Goal: Book appointment/travel/reservation

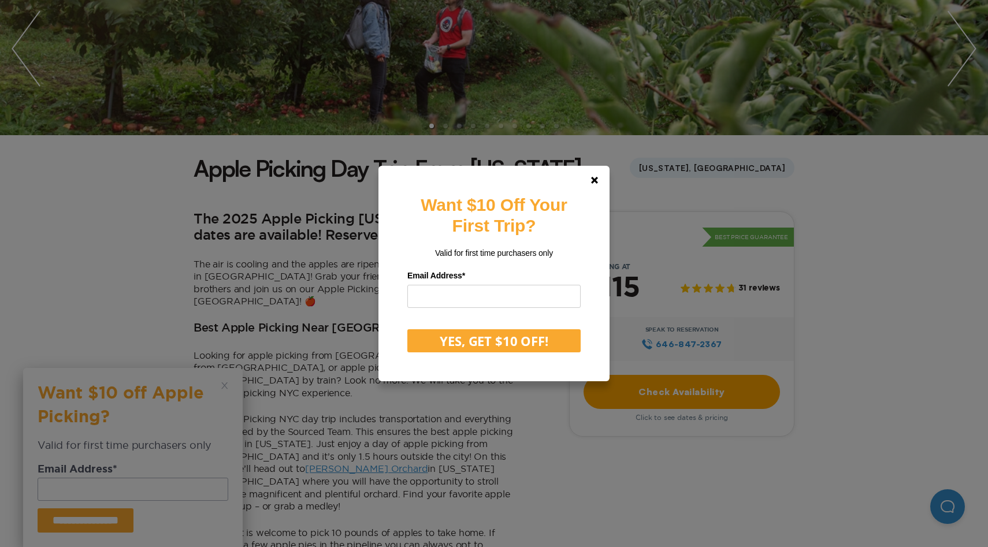
scroll to position [173, 0]
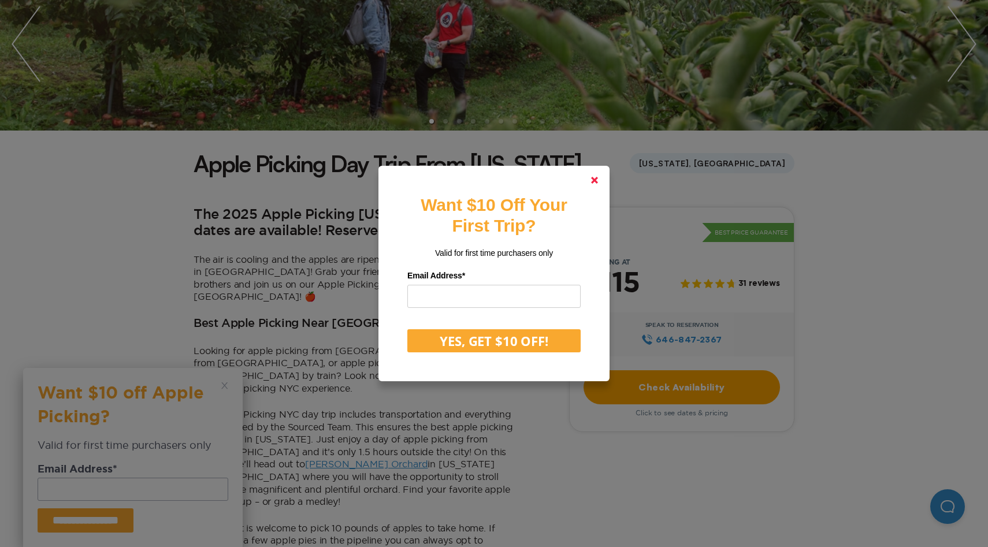
click at [594, 184] on icon at bounding box center [594, 180] width 7 height 7
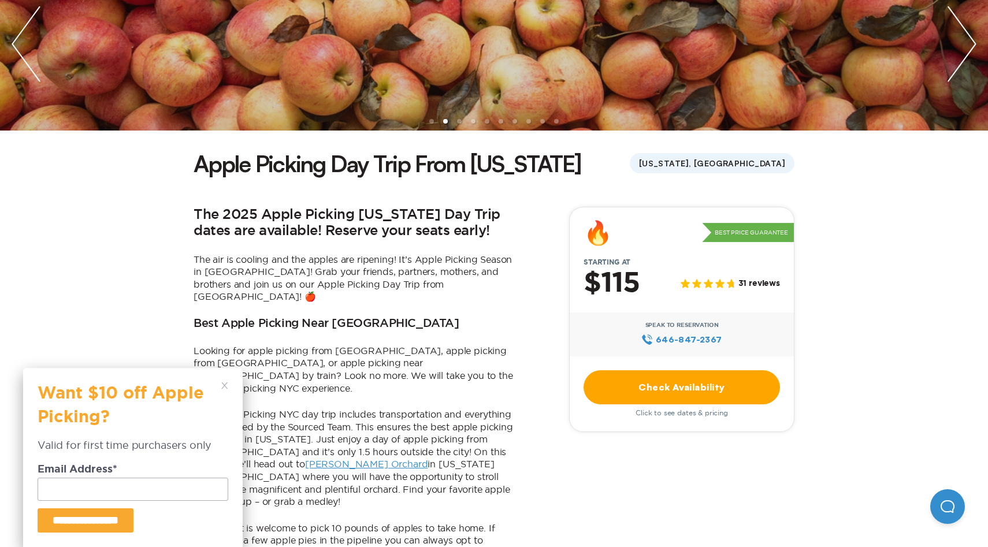
click at [224, 387] on polygon at bounding box center [224, 386] width 6 height 6
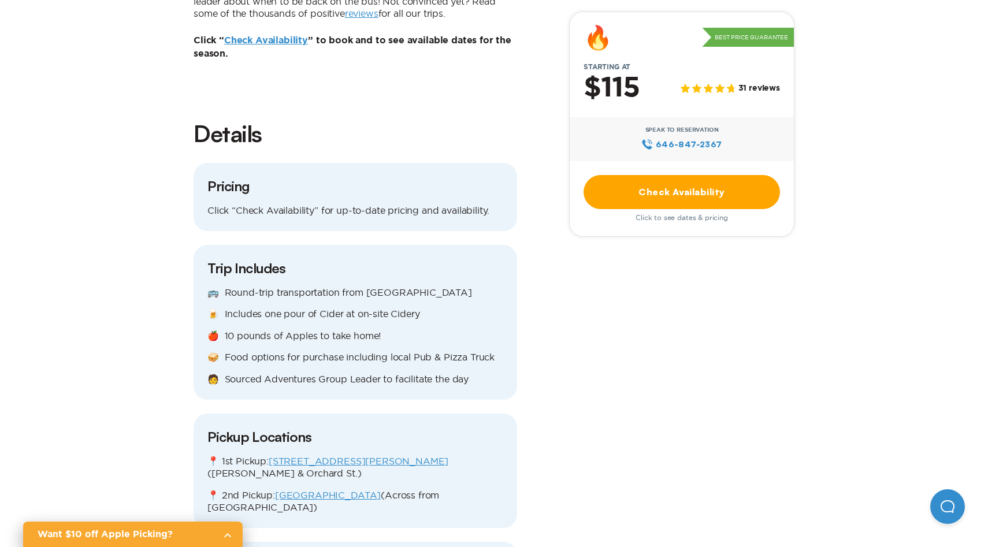
scroll to position [1394, 0]
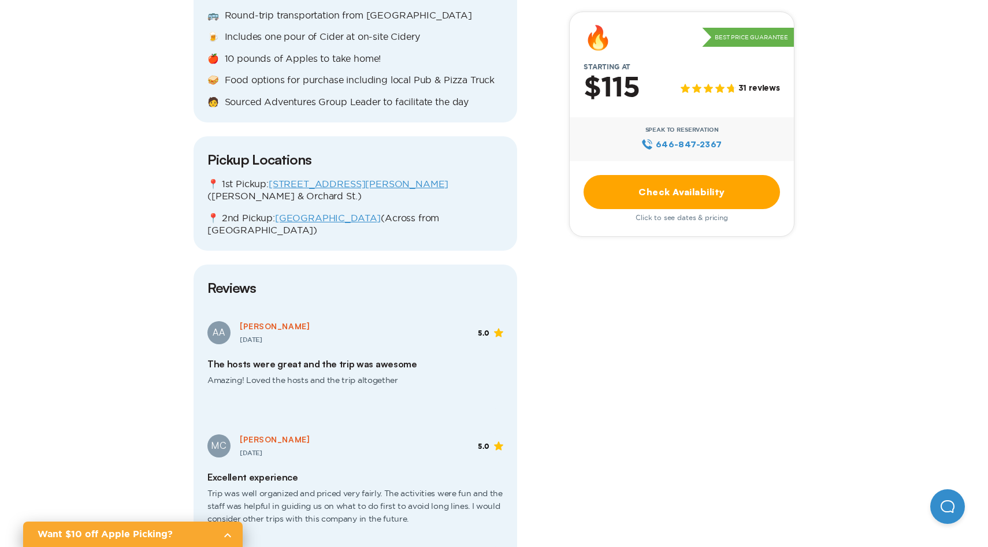
click at [678, 204] on link "Check Availability" at bounding box center [682, 192] width 197 height 34
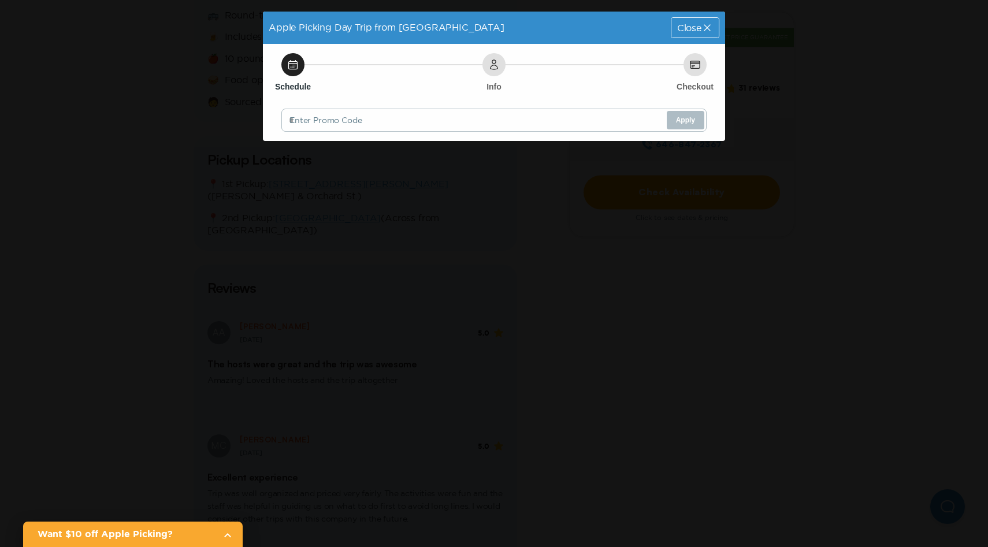
scroll to position [0, 0]
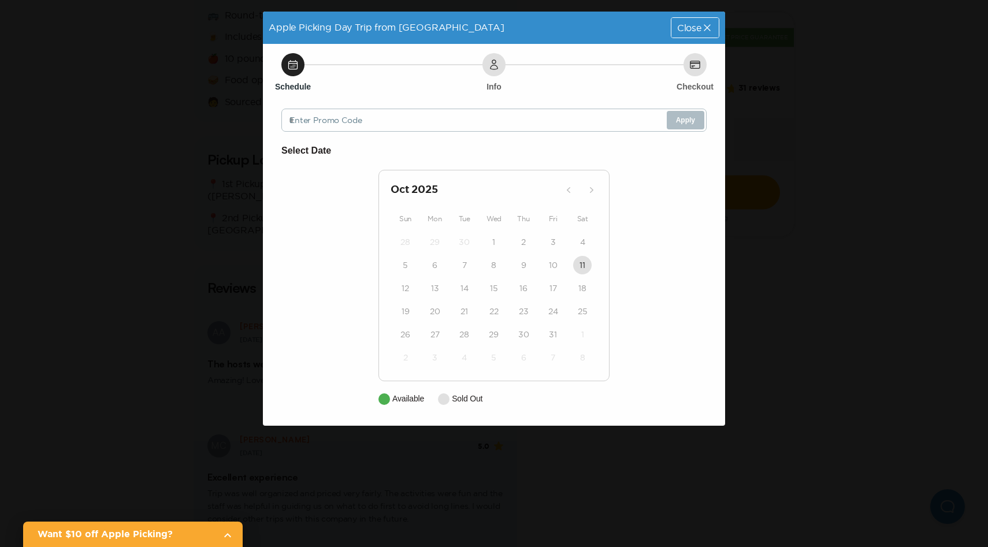
click at [497, 54] on div "Info" at bounding box center [494, 64] width 23 height 23
click at [462, 325] on div "28" at bounding box center [464, 334] width 29 height 23
click at [694, 27] on span "Close" at bounding box center [689, 27] width 24 height 9
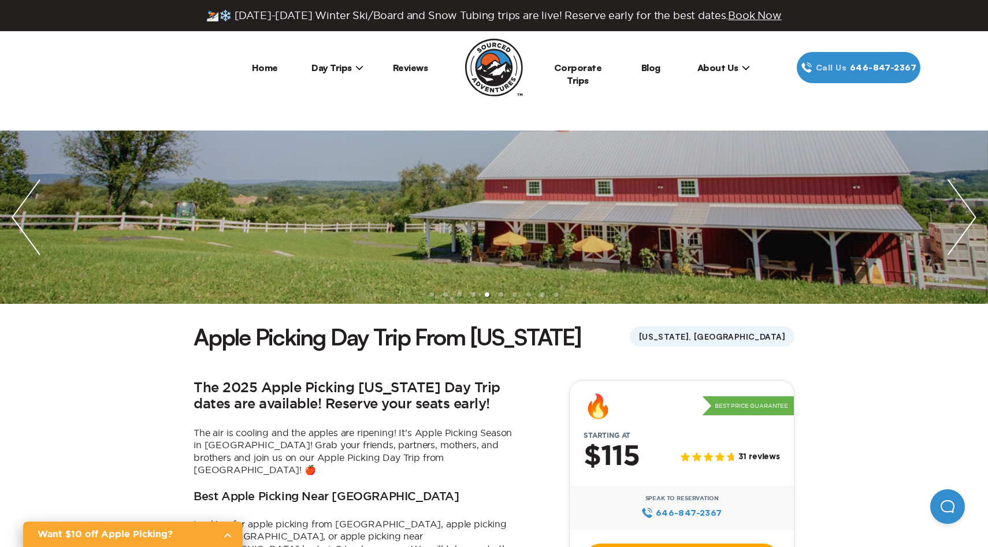
click at [495, 75] on img at bounding box center [494, 68] width 58 height 58
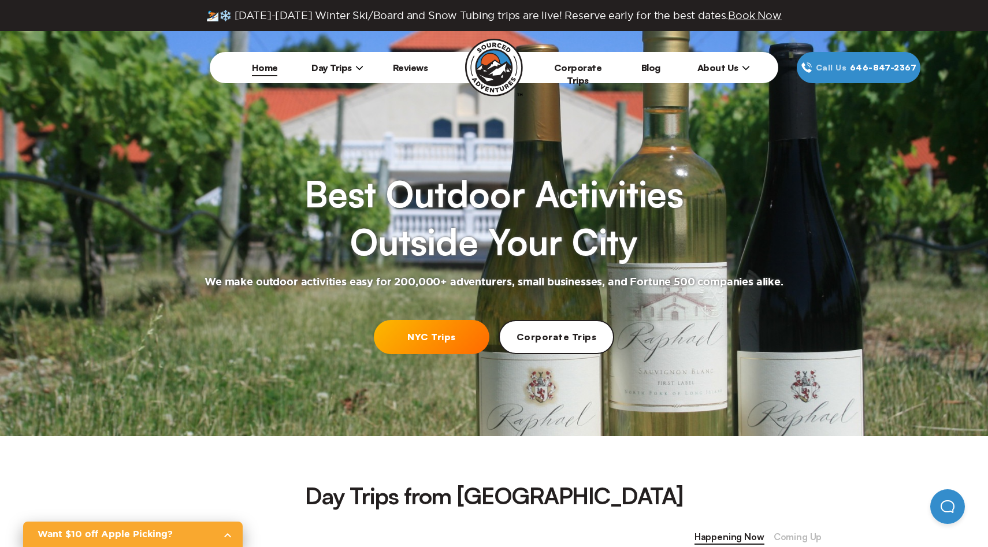
click at [428, 331] on link "NYC Trips" at bounding box center [432, 337] width 116 height 34
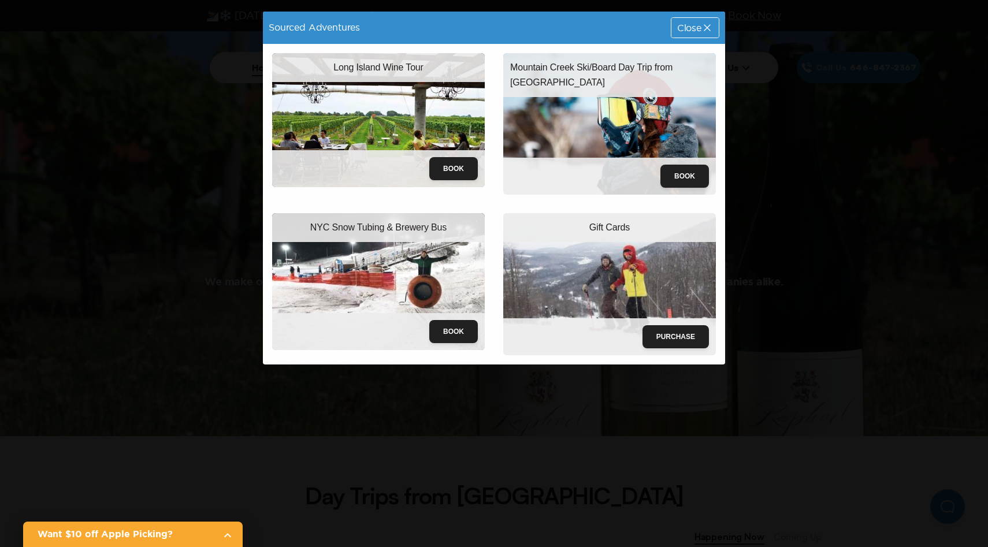
click at [702, 25] on icon at bounding box center [708, 28] width 12 height 12
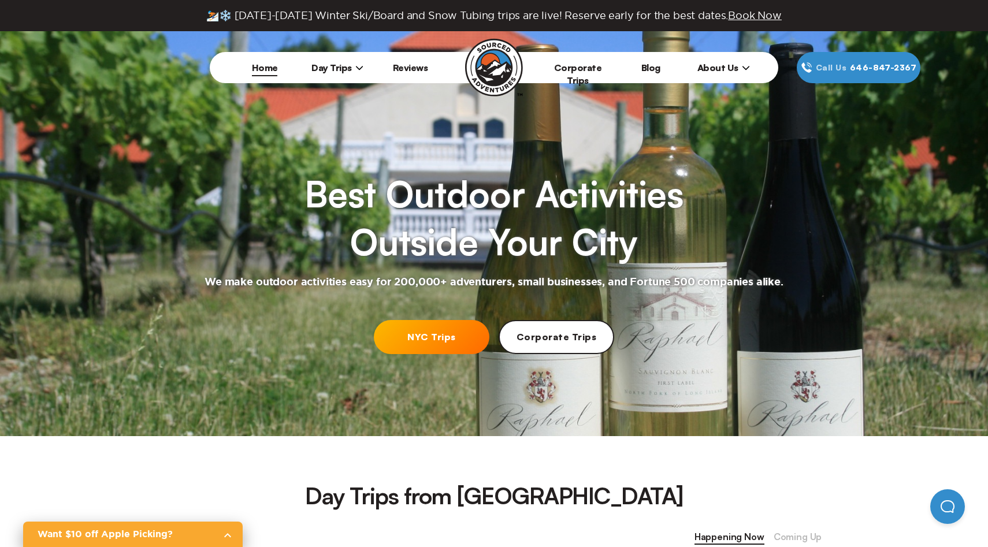
click at [360, 65] on icon at bounding box center [359, 68] width 8 height 8
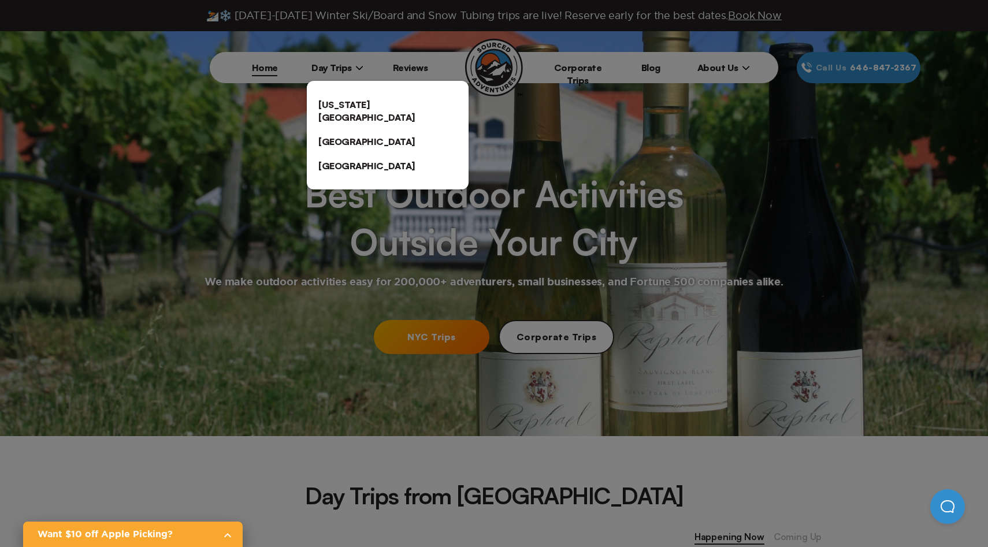
click at [352, 101] on link "[US_STATE][GEOGRAPHIC_DATA]" at bounding box center [388, 110] width 162 height 37
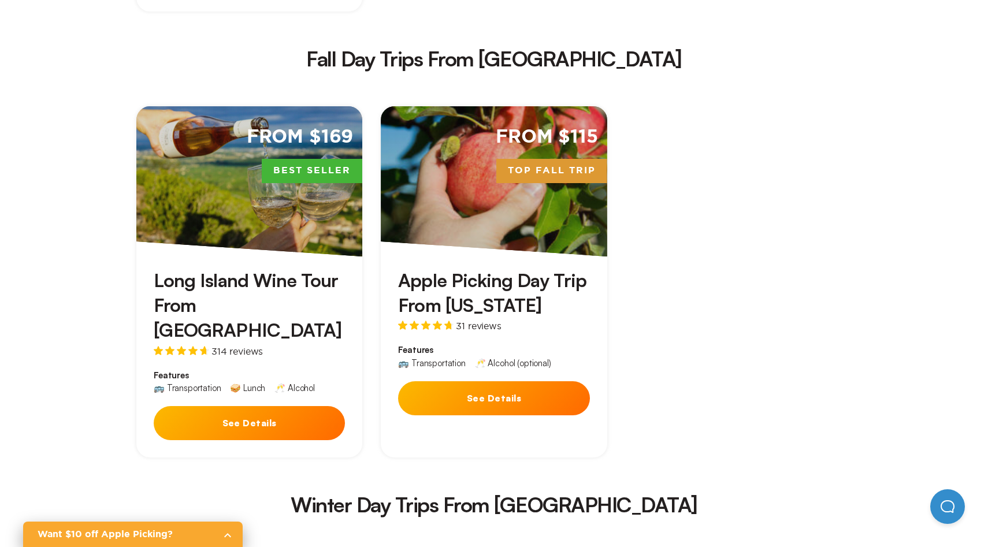
scroll to position [1688, 0]
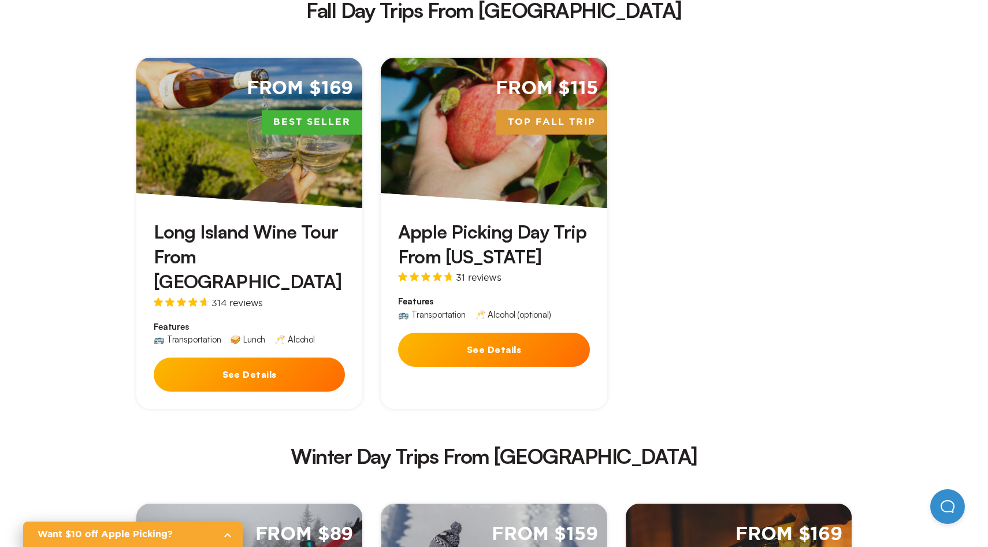
click at [493, 333] on button "See Details" at bounding box center [493, 350] width 191 height 34
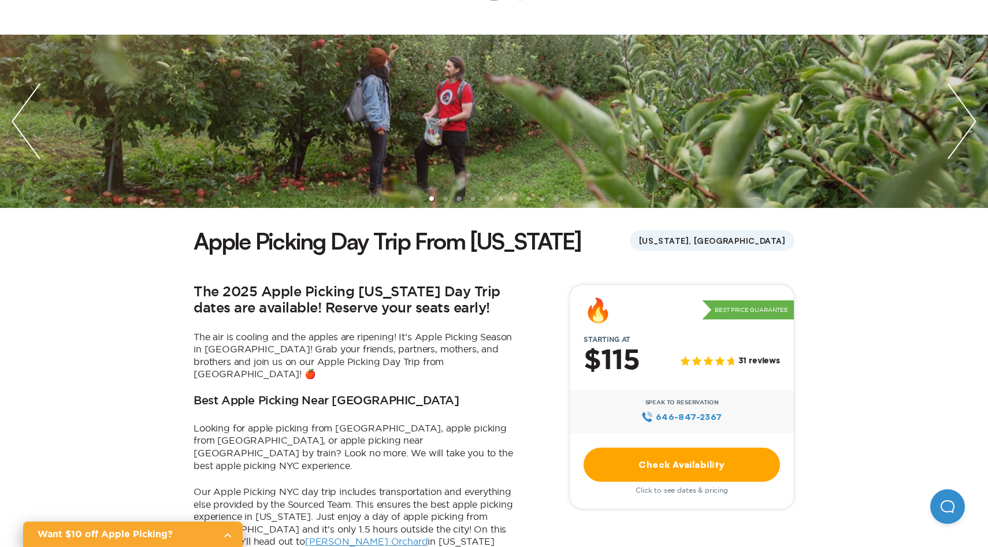
scroll to position [284, 0]
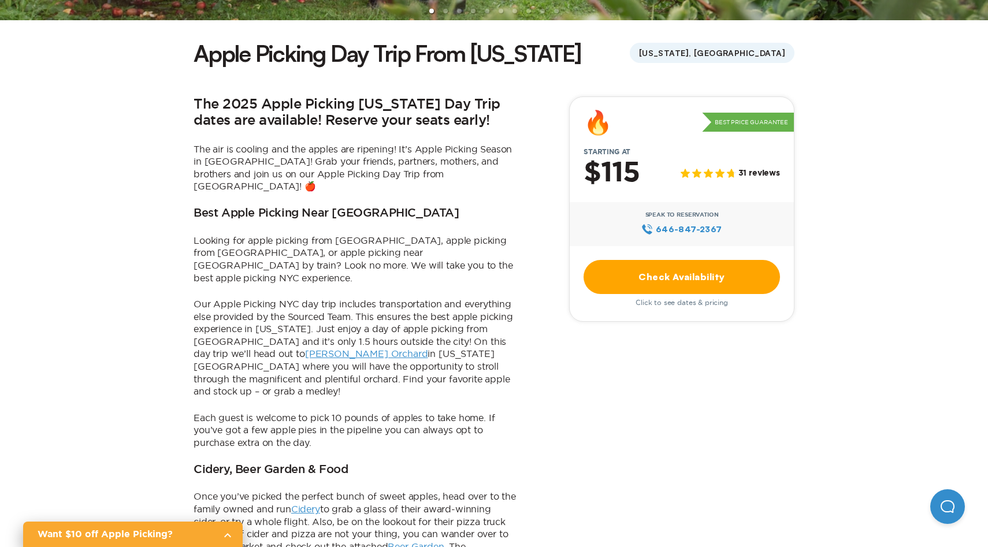
click at [703, 281] on link "Check Availability" at bounding box center [682, 277] width 197 height 34
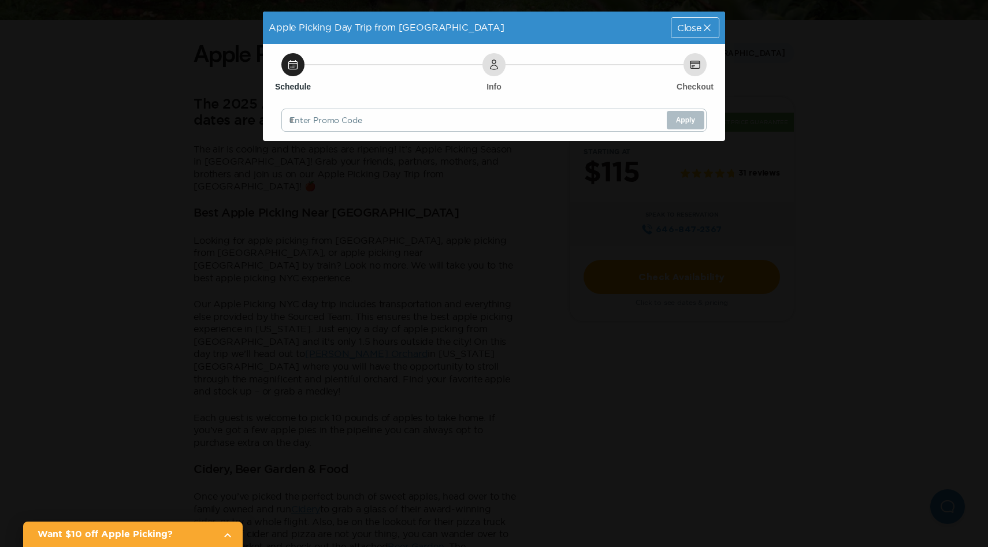
scroll to position [0, 0]
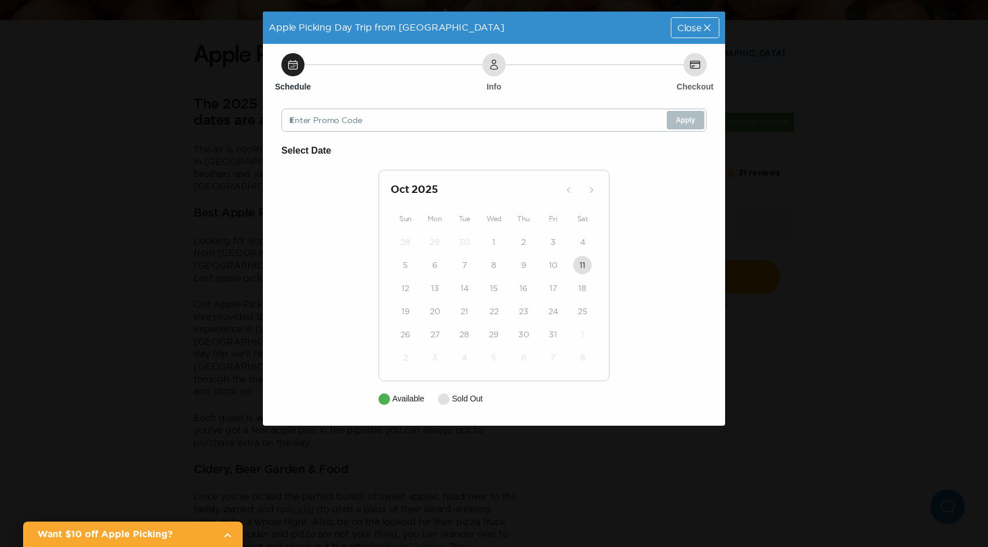
click at [798, 174] on div "Apple Picking Day Trip from [GEOGRAPHIC_DATA] Close Schedule Info Checkout Ente…" at bounding box center [494, 273] width 988 height 547
click at [713, 30] on icon at bounding box center [708, 28] width 12 height 12
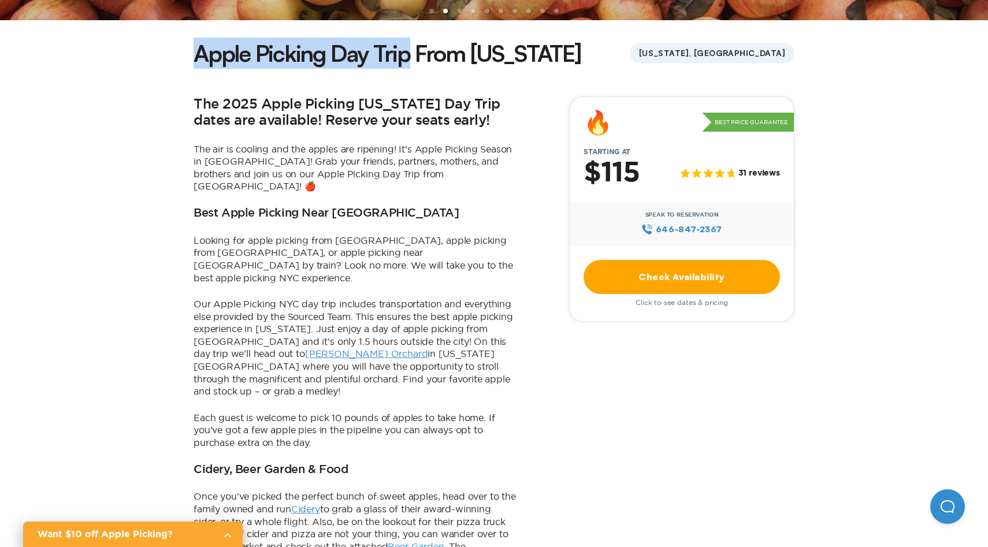
drag, startPoint x: 194, startPoint y: 60, endPoint x: 409, endPoint y: 52, distance: 215.2
copy h1 "Apple Picking Day Trip"
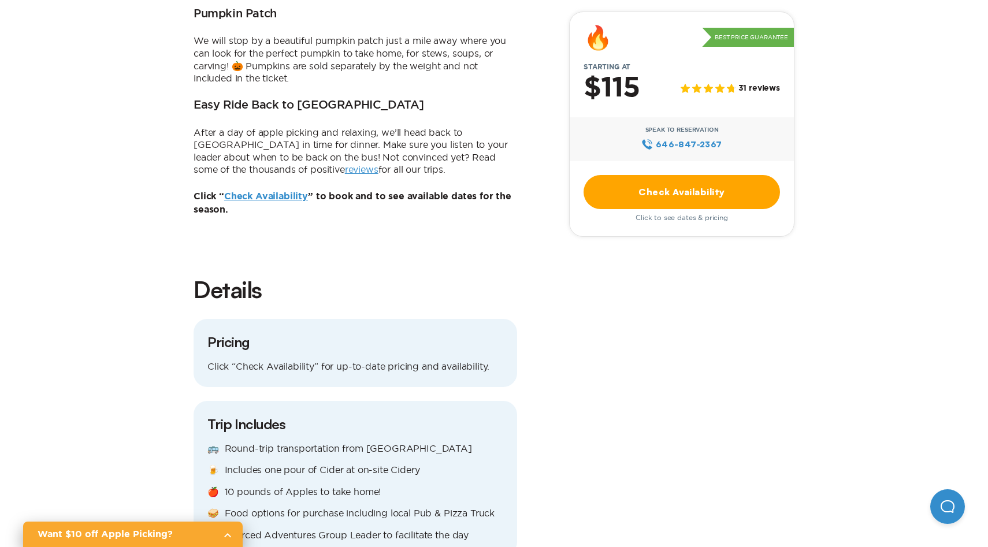
scroll to position [891, 0]
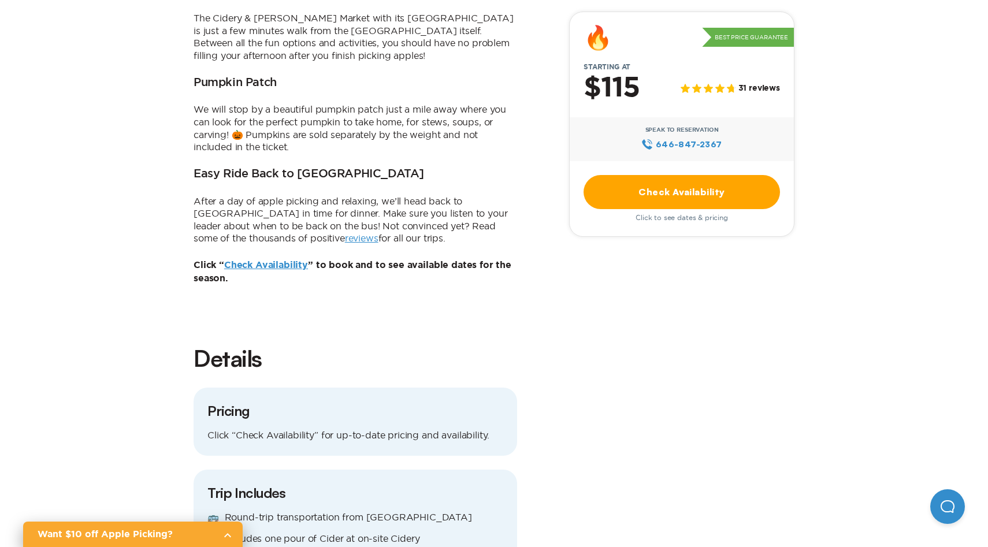
click at [295, 261] on link "Check Availability" at bounding box center [266, 265] width 84 height 9
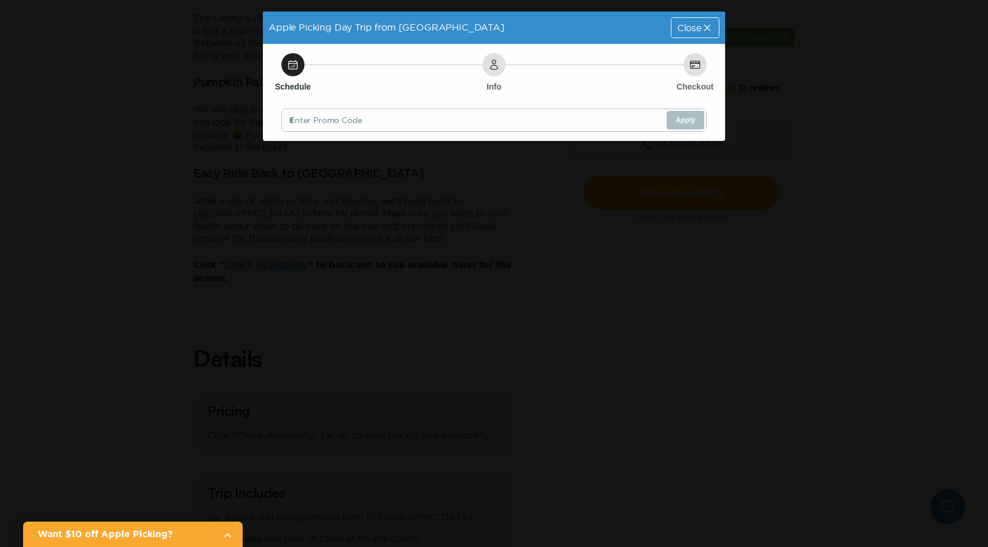
scroll to position [0, 0]
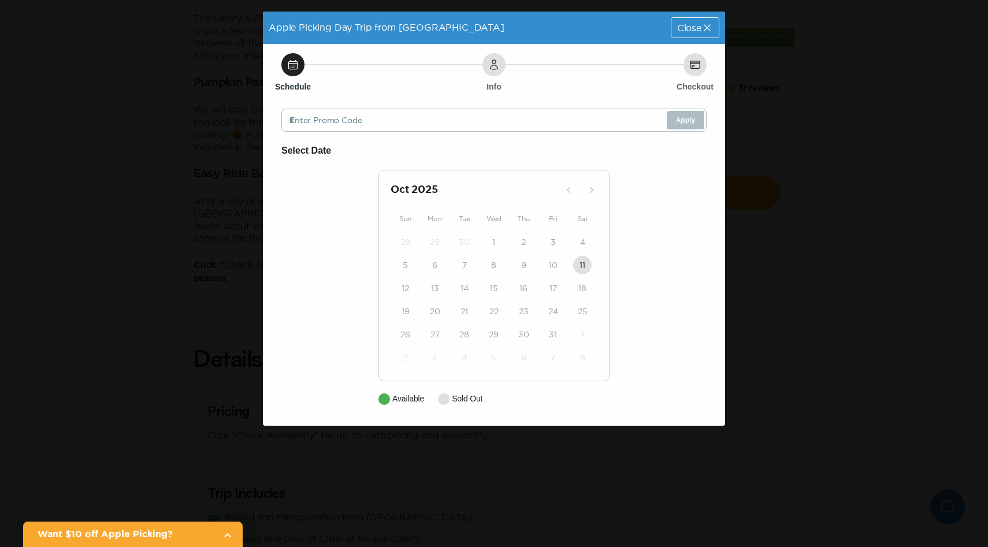
click at [904, 223] on div "Apple Picking Day Trip from [GEOGRAPHIC_DATA] Close Schedule Info Checkout Ente…" at bounding box center [494, 273] width 988 height 547
click at [711, 32] on icon at bounding box center [708, 28] width 12 height 12
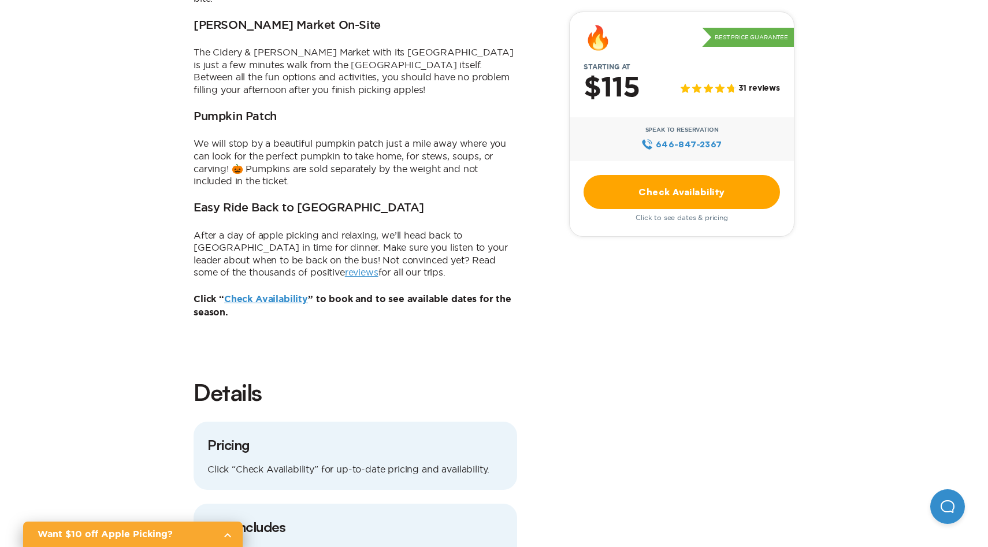
scroll to position [687, 0]
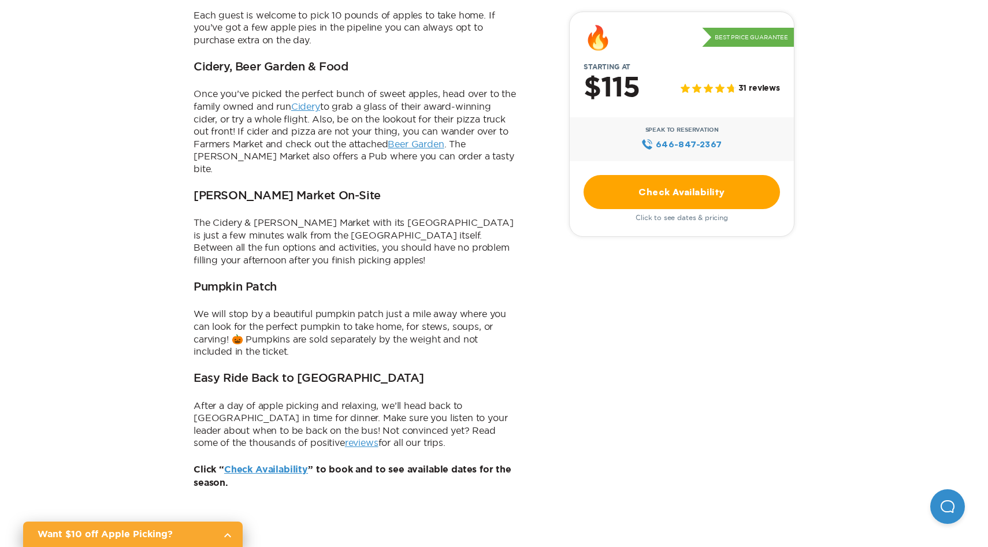
click at [632, 204] on link "Check Availability" at bounding box center [682, 192] width 197 height 34
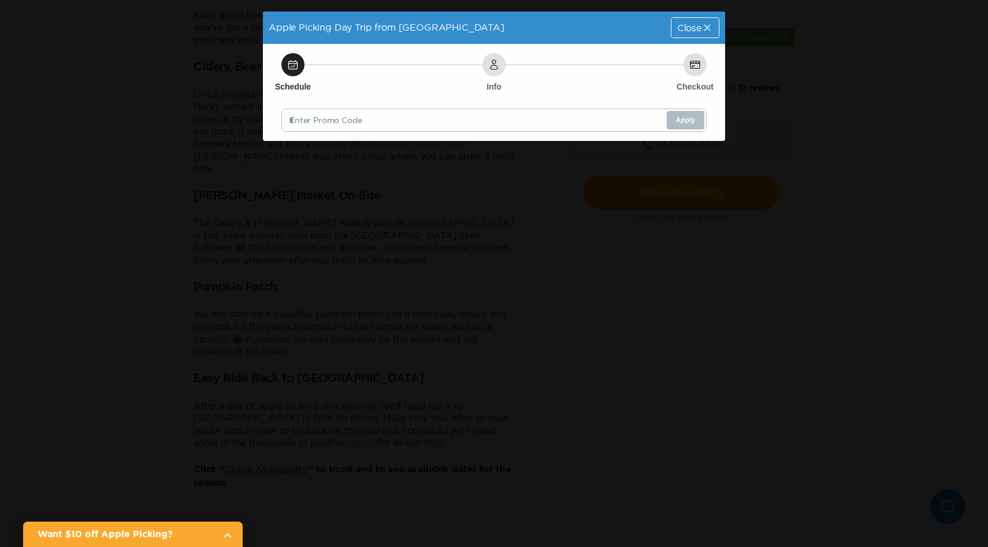
scroll to position [0, 0]
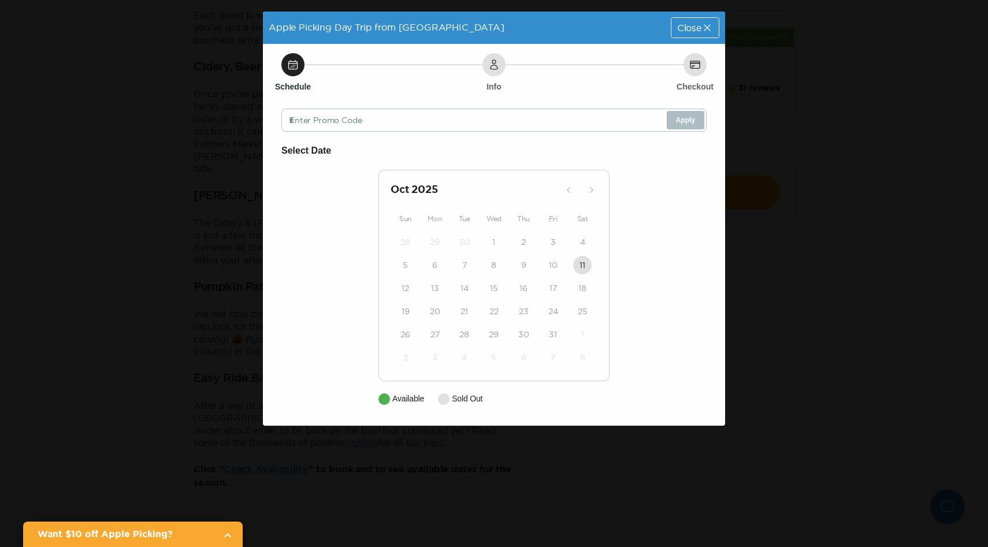
click at [581, 279] on div "18" at bounding box center [582, 288] width 29 height 23
click at [579, 301] on div "25" at bounding box center [582, 311] width 29 height 23
click at [866, 81] on div "Apple Picking Day Trip from [GEOGRAPHIC_DATA] Close Schedule Info Checkout Ente…" at bounding box center [494, 273] width 988 height 547
click at [702, 29] on icon at bounding box center [708, 28] width 12 height 12
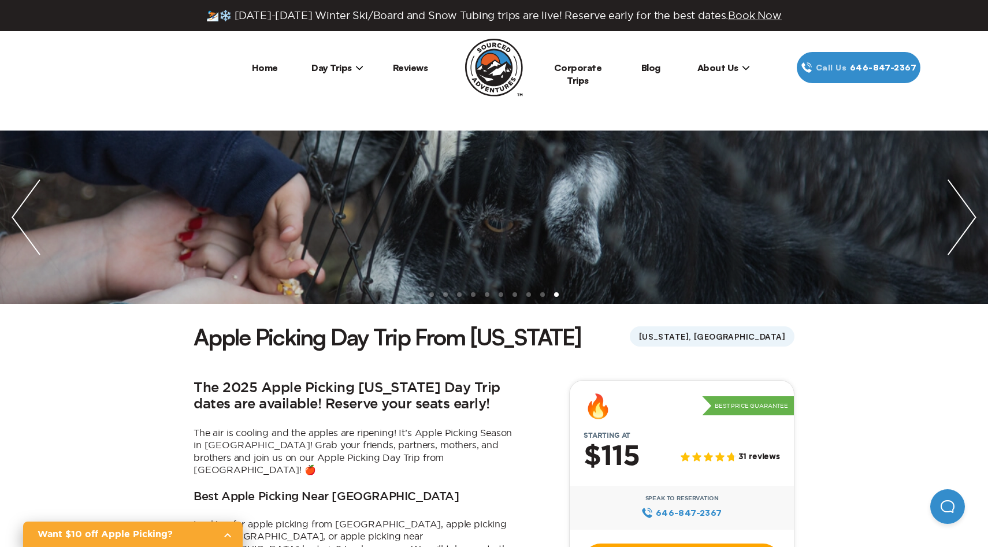
click at [966, 223] on img "next slide / item" at bounding box center [962, 217] width 52 height 173
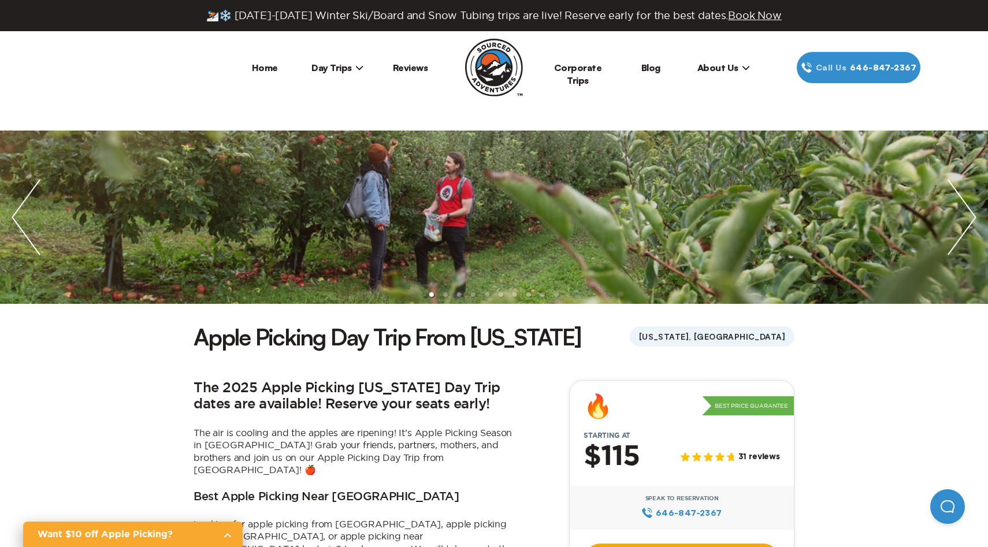
click at [966, 223] on img "next slide / item" at bounding box center [962, 217] width 52 height 173
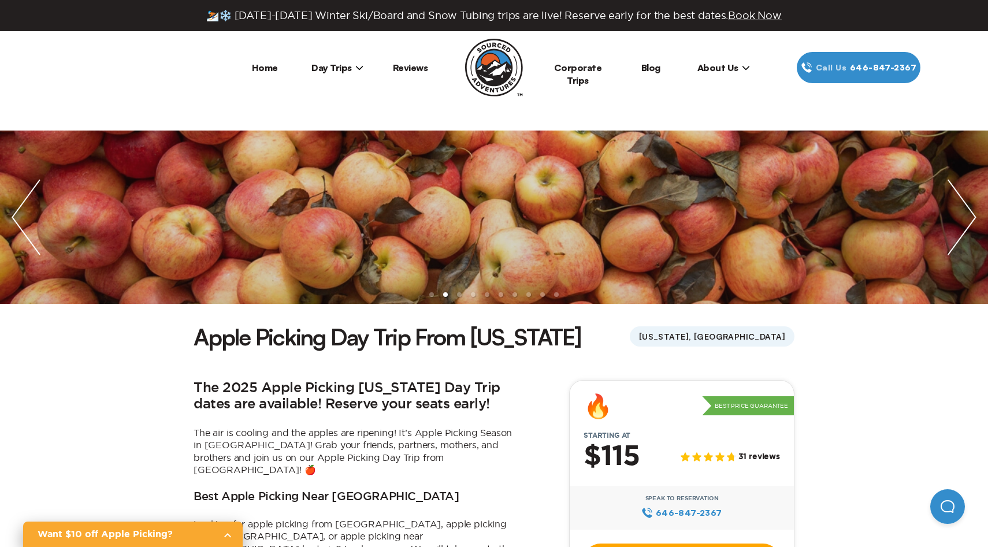
click at [966, 223] on img "next slide / item" at bounding box center [962, 217] width 52 height 173
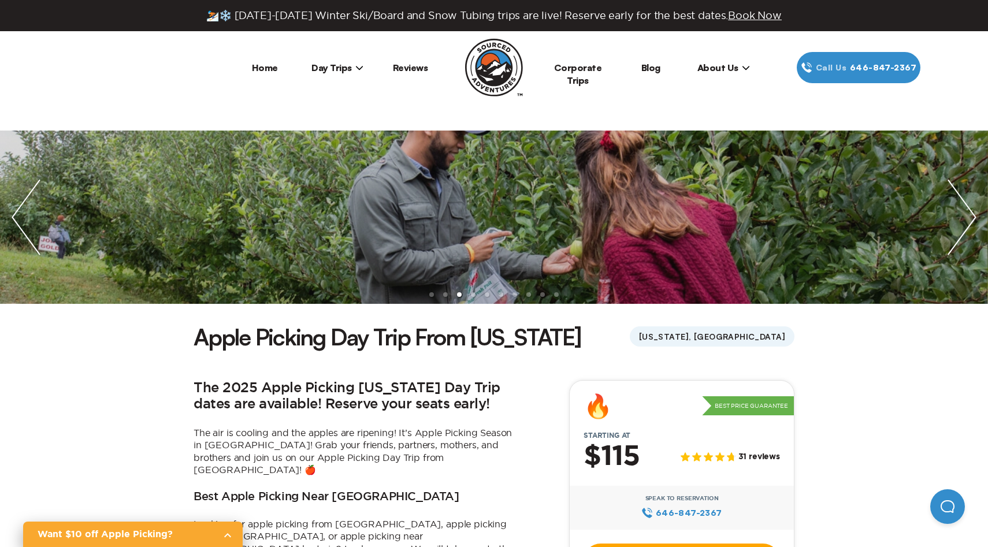
click at [318, 69] on span "Day Trips" at bounding box center [338, 68] width 52 height 12
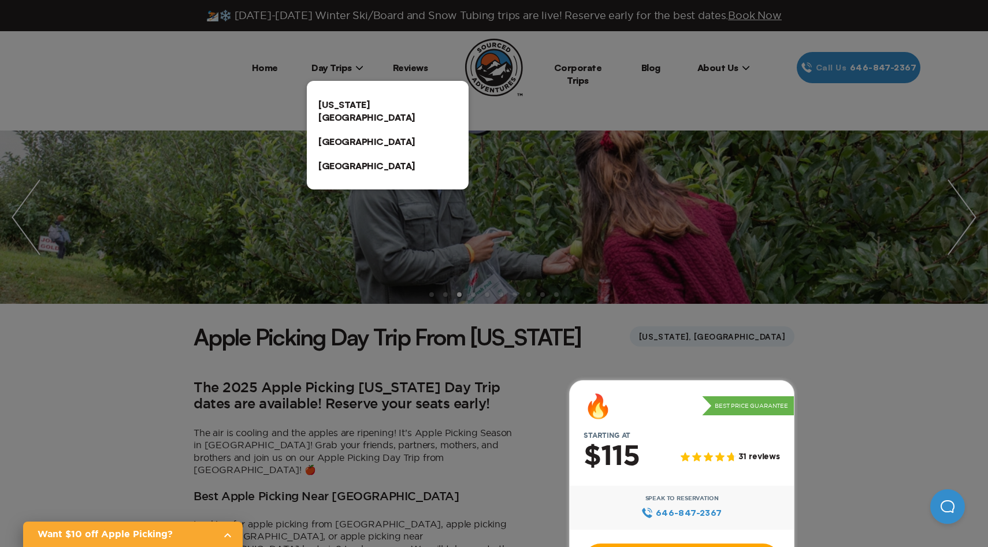
click at [334, 105] on link "[US_STATE][GEOGRAPHIC_DATA]" at bounding box center [388, 110] width 162 height 37
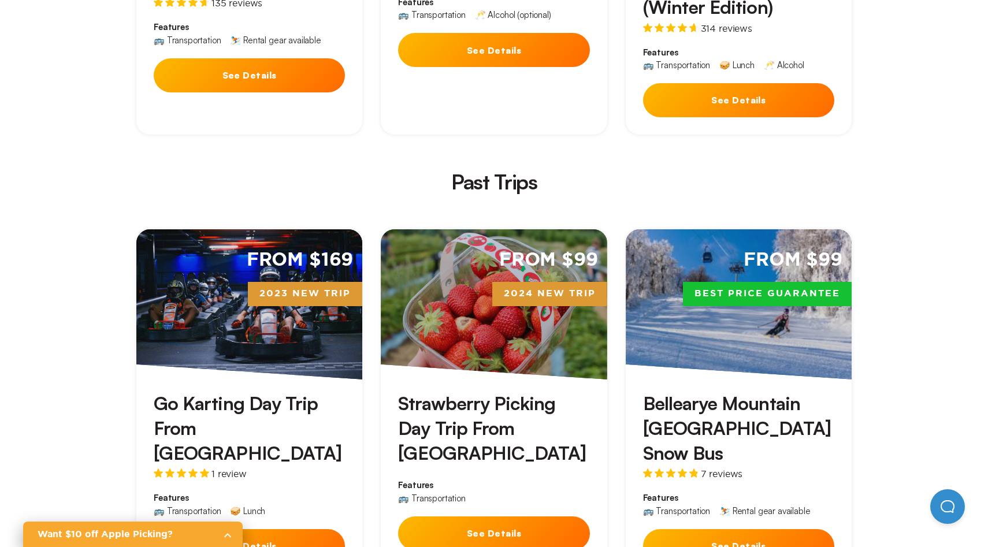
scroll to position [2433, 0]
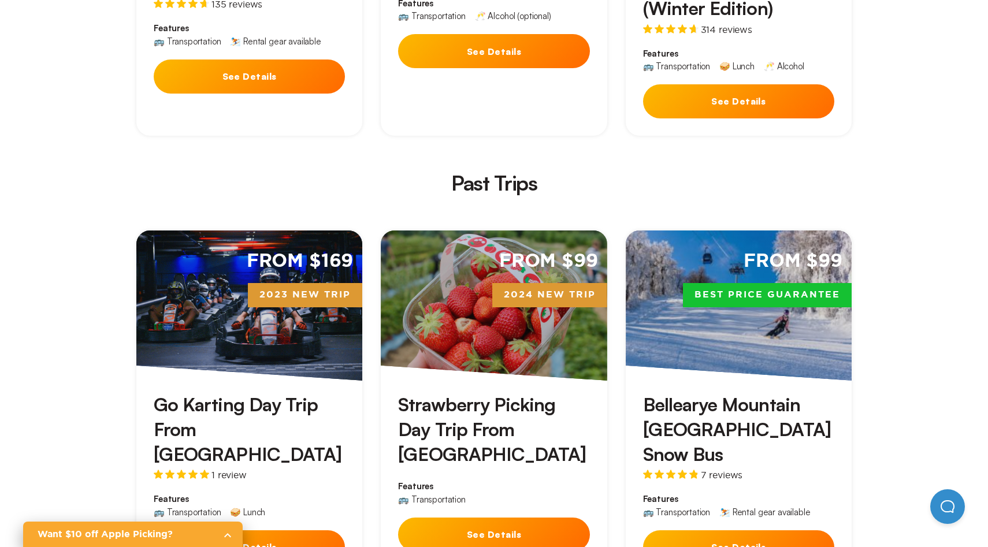
click at [475, 518] on button "See Details" at bounding box center [493, 535] width 191 height 34
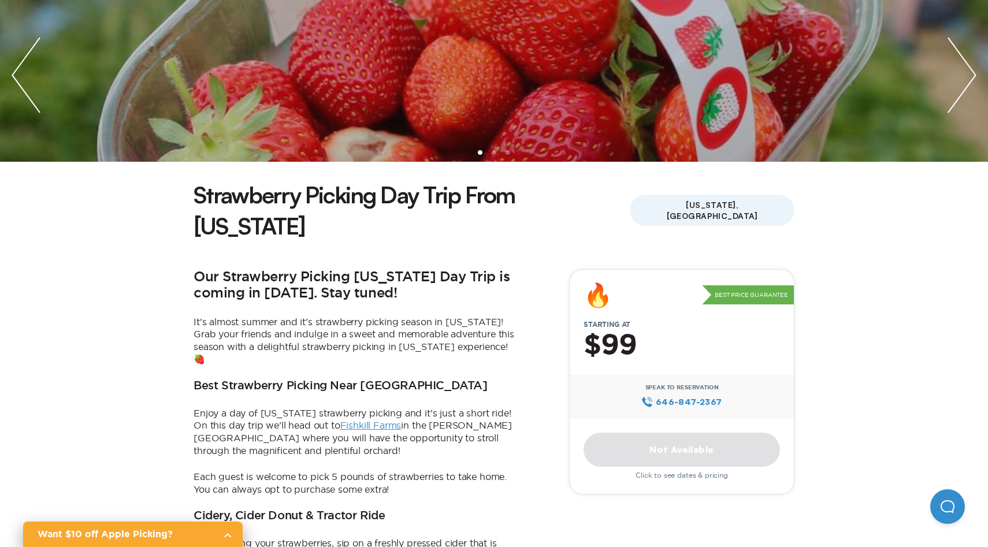
scroll to position [246, 0]
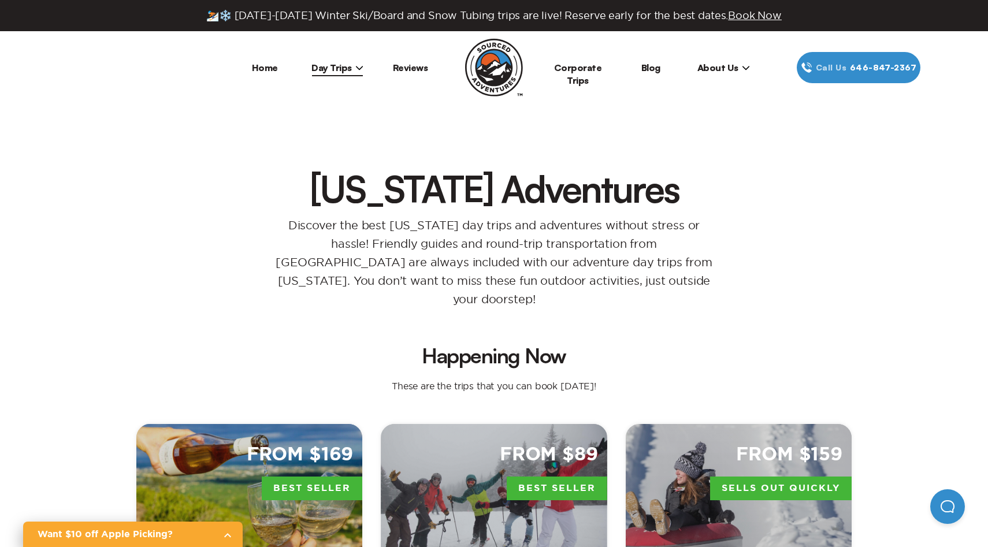
click at [318, 72] on span "Day Trips" at bounding box center [338, 68] width 52 height 12
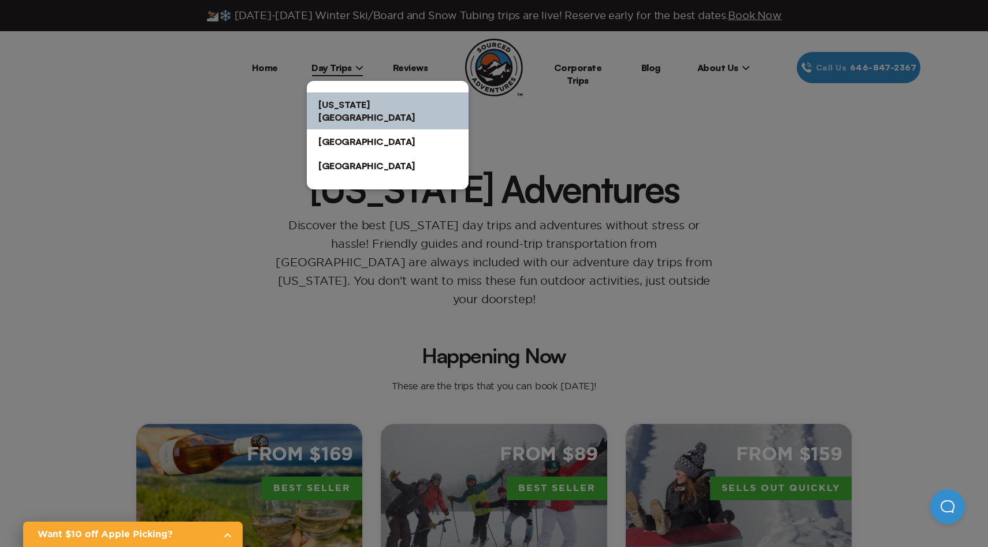
click at [416, 67] on div at bounding box center [494, 273] width 988 height 547
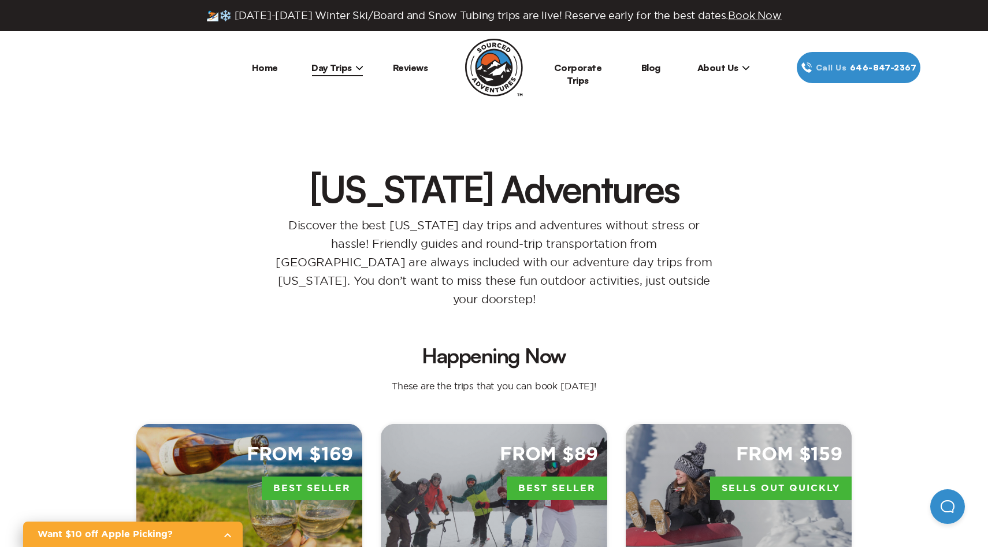
click at [742, 70] on icon at bounding box center [746, 68] width 8 height 8
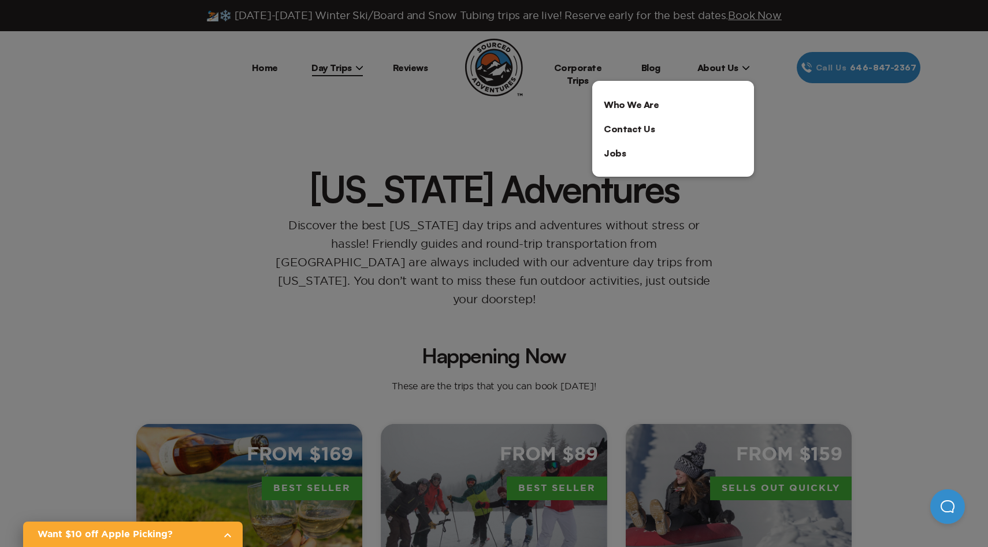
click at [263, 75] on div at bounding box center [494, 273] width 988 height 547
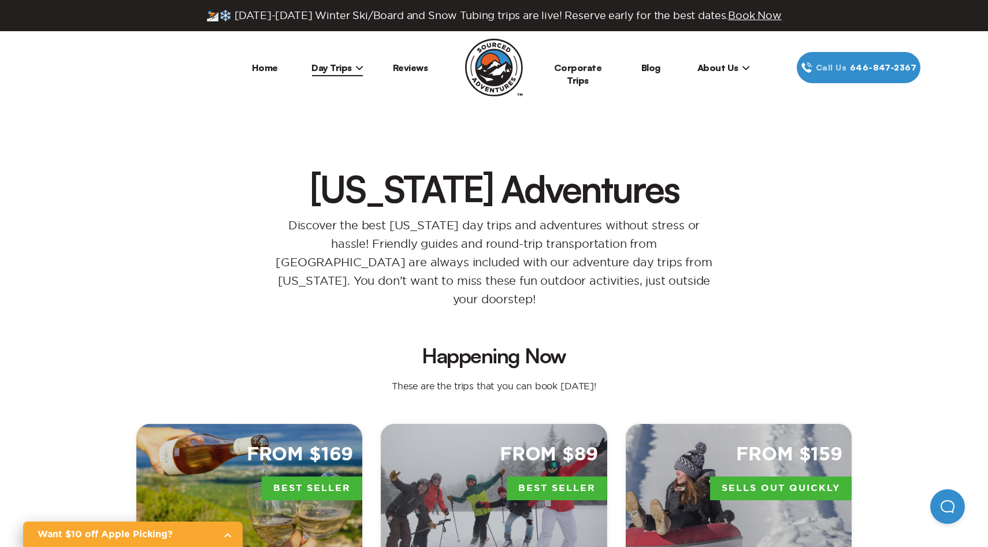
click at [263, 75] on li "Home" at bounding box center [264, 67] width 73 height 31
click at [265, 73] on li "Home" at bounding box center [264, 67] width 73 height 31
click at [266, 68] on link "Home" at bounding box center [265, 68] width 26 height 12
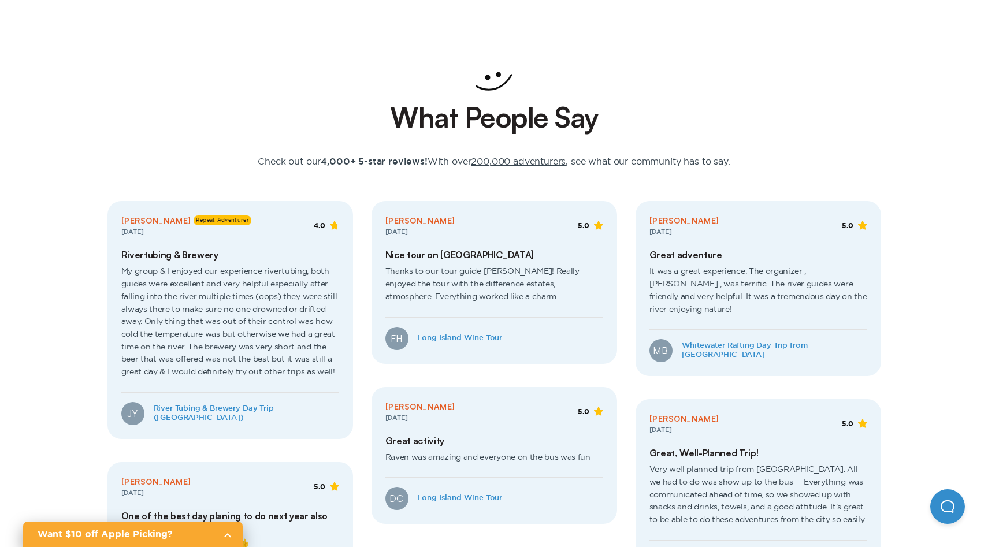
scroll to position [1462, 0]
